Goal: Book appointment/travel/reservation

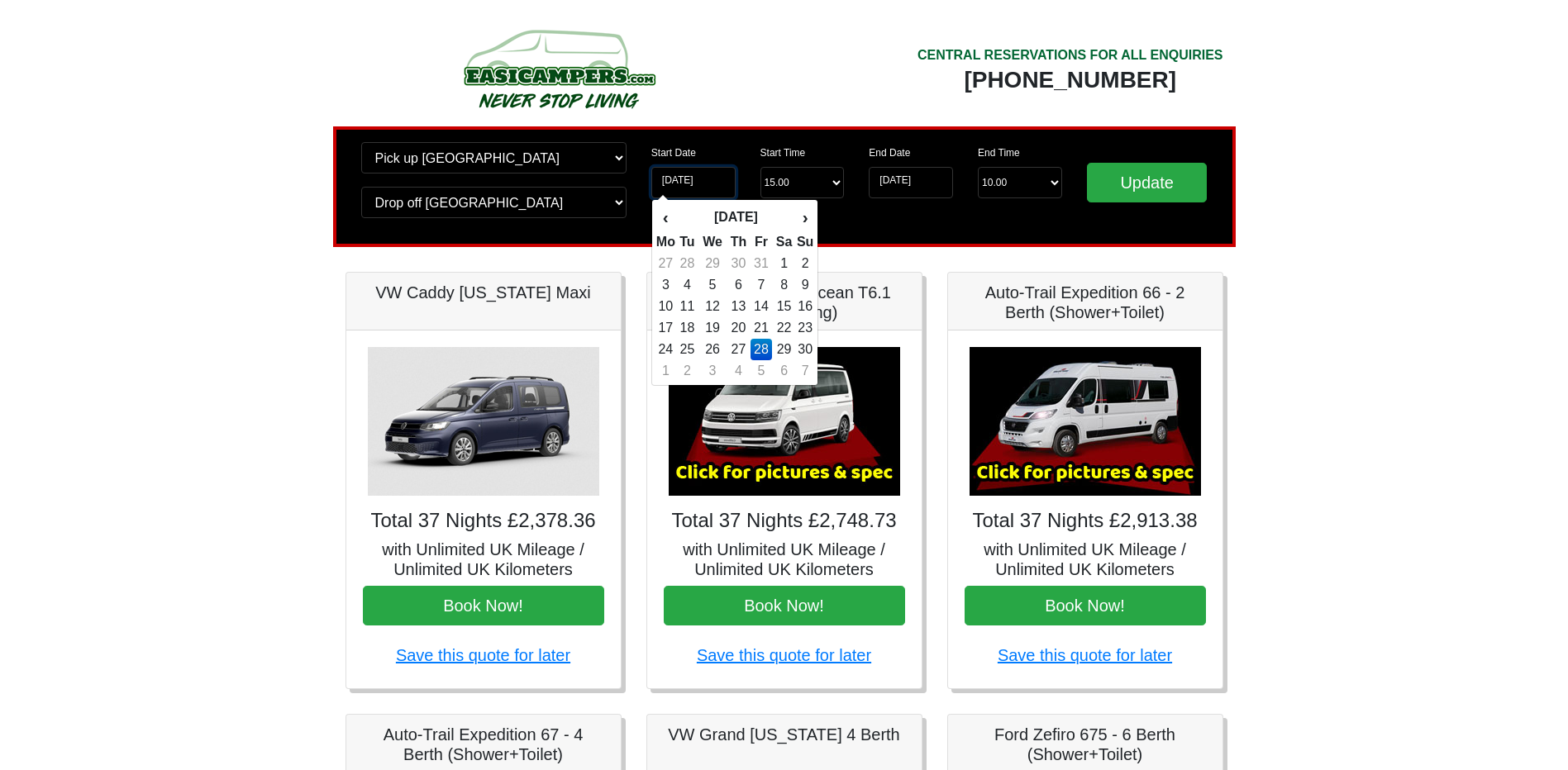
click at [717, 183] on input "[DATE]" at bounding box center [693, 182] width 85 height 31
click at [800, 224] on th "›" at bounding box center [805, 217] width 18 height 28
click at [812, 349] on td "28" at bounding box center [805, 350] width 18 height 22
type input "[DATE]"
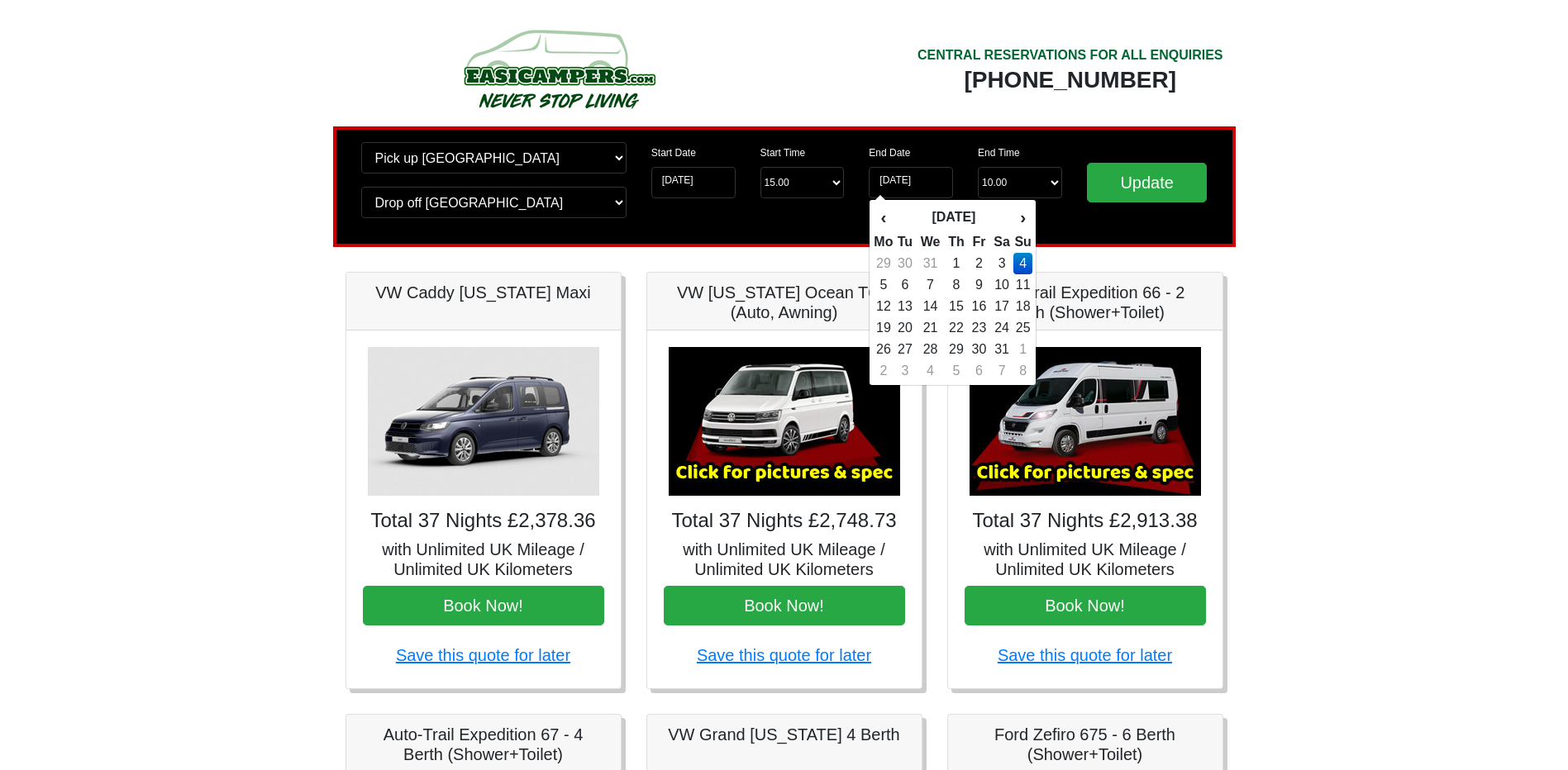
click at [825, 224] on div "Start Date [DATE] Start Time Start Time 15.00 -------- 11.00 am ([DATE] & [DATE…" at bounding box center [748, 187] width 218 height 89
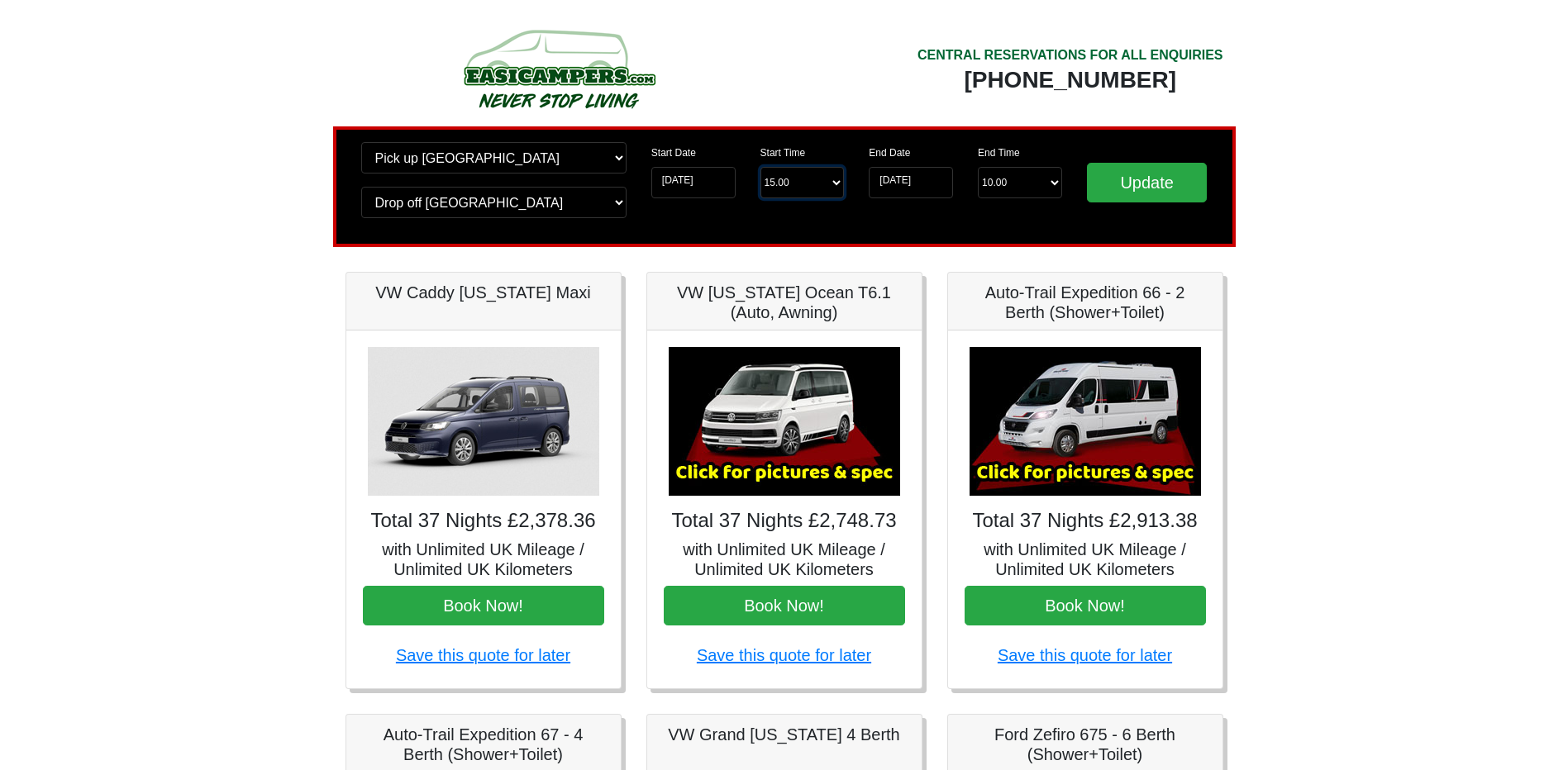
click at [823, 190] on select "Start Time 15.00 -------- 11.00 am ([DATE] & [DATE] Only) 12.00 pm ([DATE]) 13.…" at bounding box center [802, 182] width 85 height 31
select select "11.00"
click at [760, 167] on select "Start Time 15.00 -------- 11.00 am ([DATE] & [DATE] Only) 12.00 pm ([DATE]) 13.…" at bounding box center [802, 182] width 85 height 31
click at [1153, 191] on input "Update" at bounding box center [1147, 183] width 121 height 40
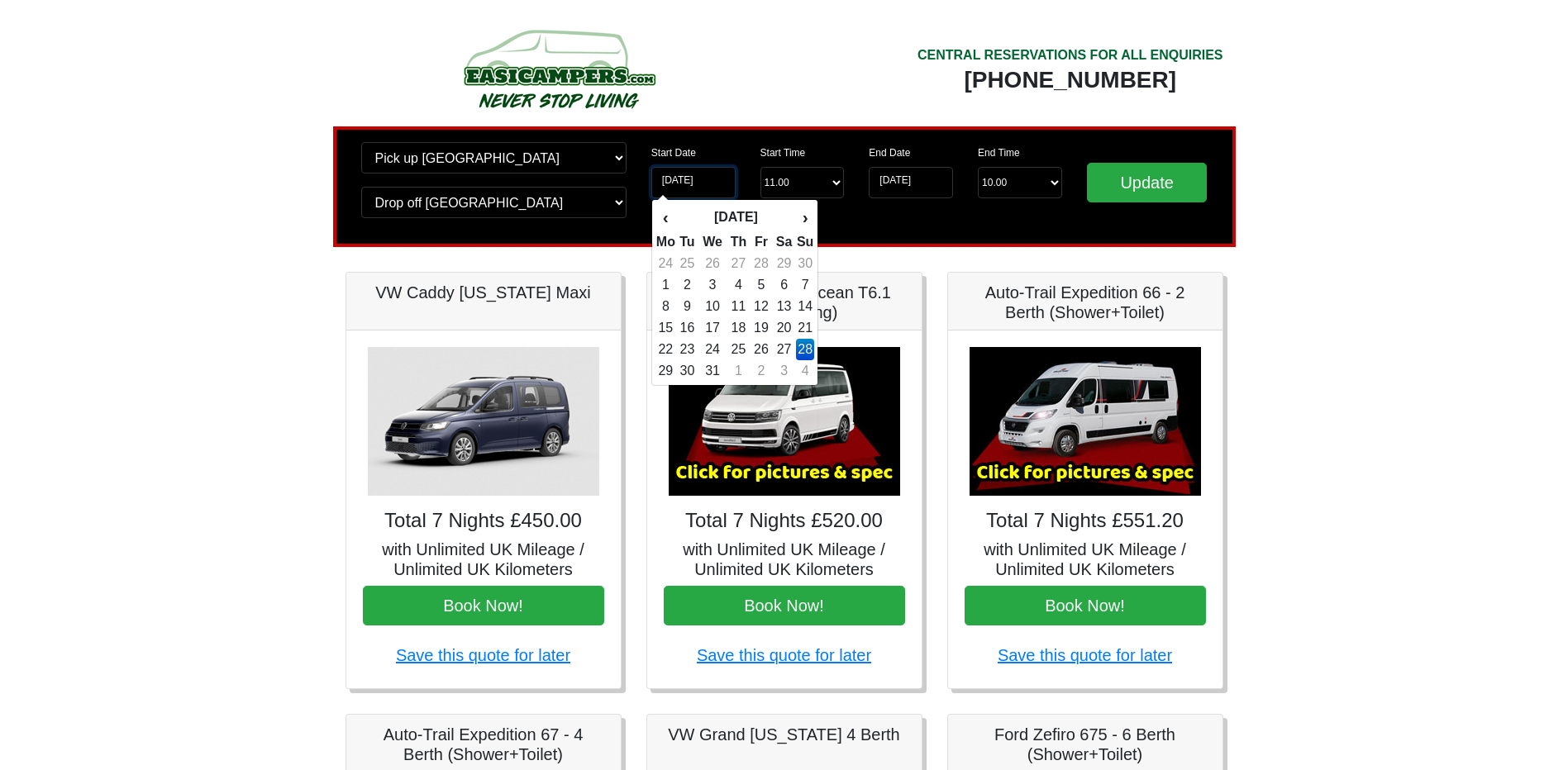
click at [708, 186] on input "[DATE]" at bounding box center [693, 182] width 85 height 31
click at [803, 350] on td "28" at bounding box center [805, 350] width 18 height 22
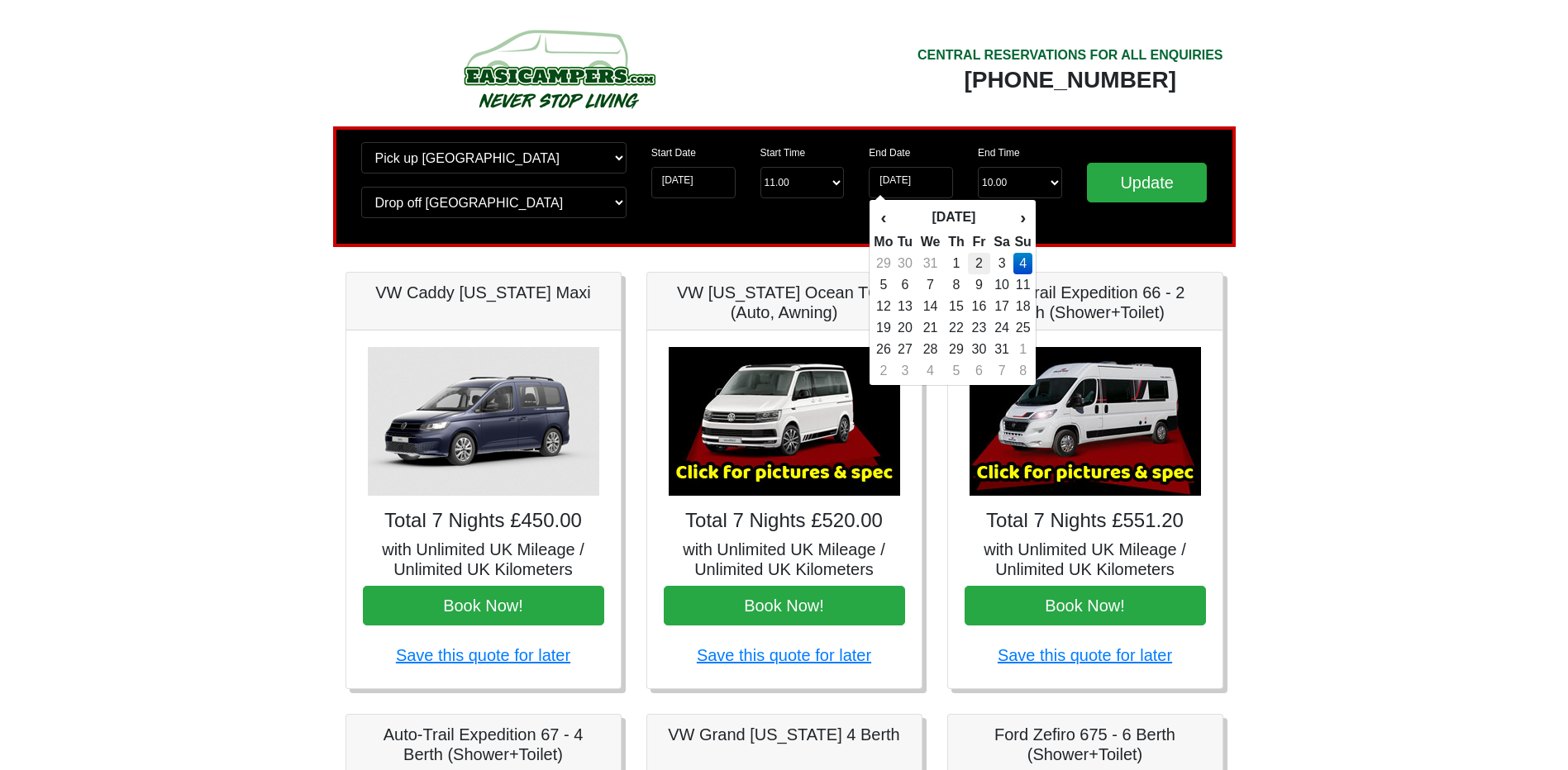
click at [980, 259] on td "2" at bounding box center [979, 264] width 22 height 22
type input "02-01-2026"
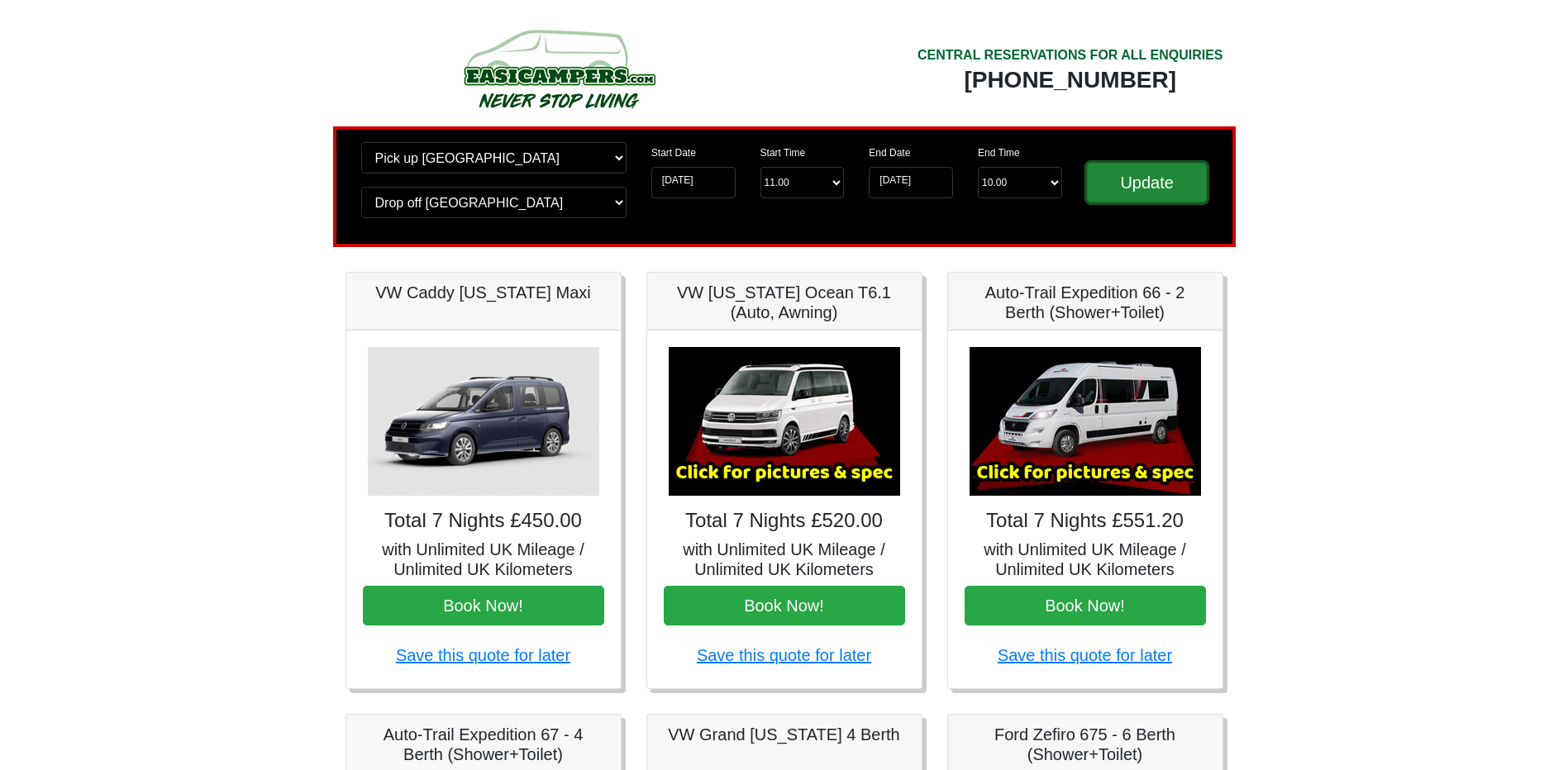
click at [1146, 184] on input "Update" at bounding box center [1147, 183] width 121 height 40
click at [928, 176] on input "02-01-2026" at bounding box center [911, 182] width 85 height 31
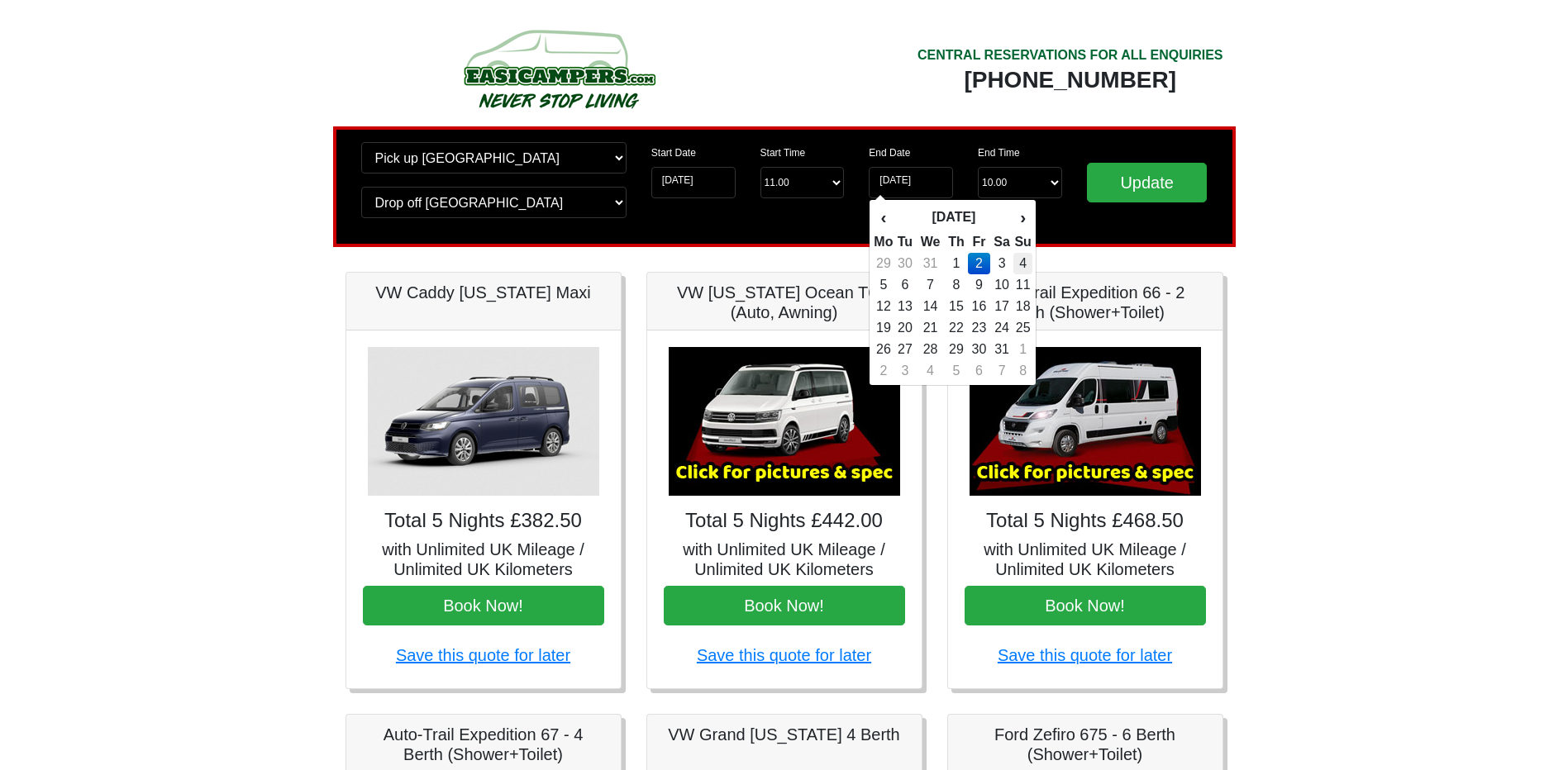
click at [1022, 260] on td "4" at bounding box center [1022, 264] width 18 height 22
type input "[DATE]"
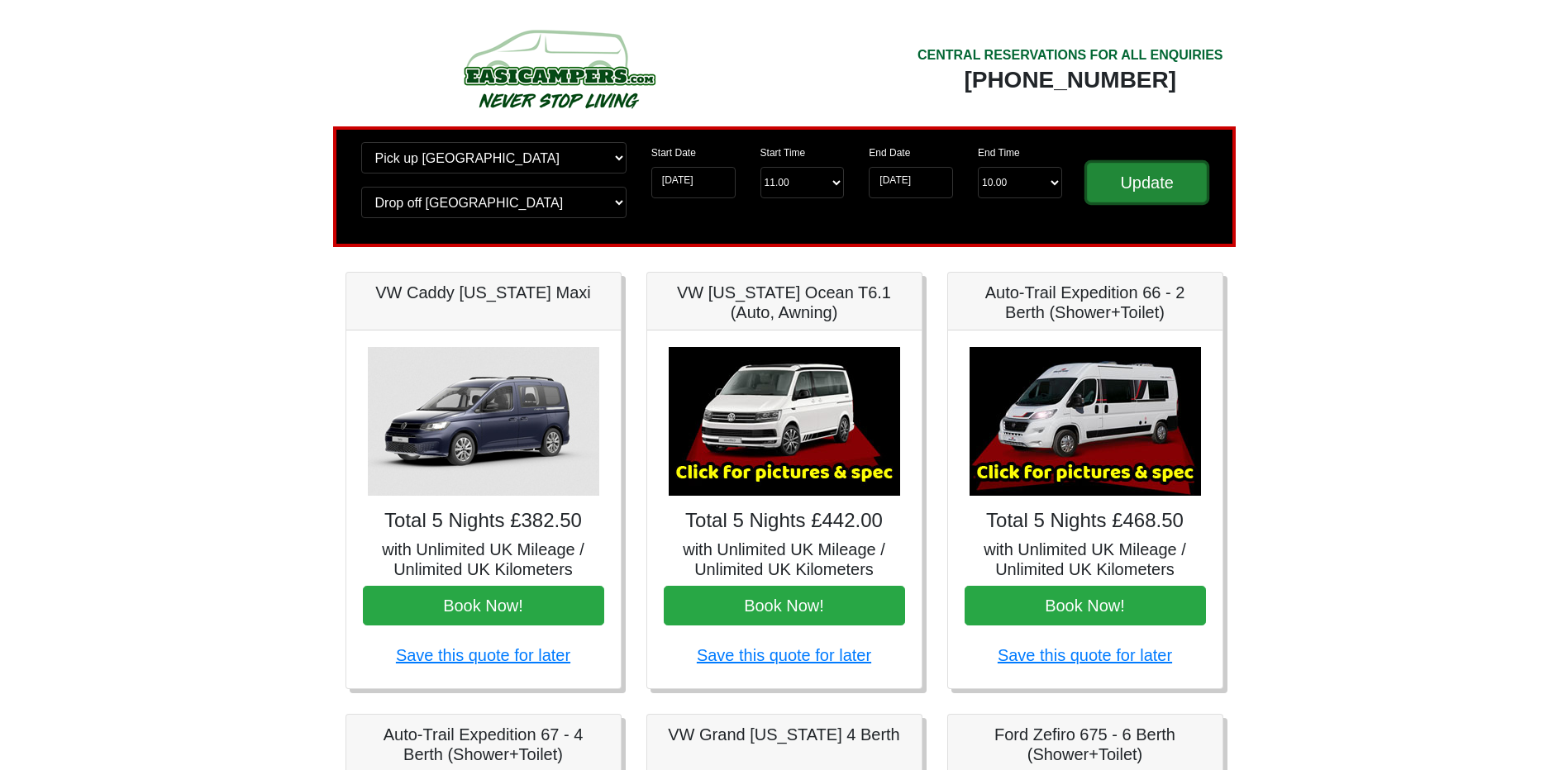
click at [1154, 192] on input "Update" at bounding box center [1147, 183] width 121 height 40
click at [665, 215] on div "Start Date 28-12-2025 Start Time Start Time 11.00 -------- 11.00 am (Saturday &…" at bounding box center [748, 187] width 218 height 89
